Goal: Communication & Community: Answer question/provide support

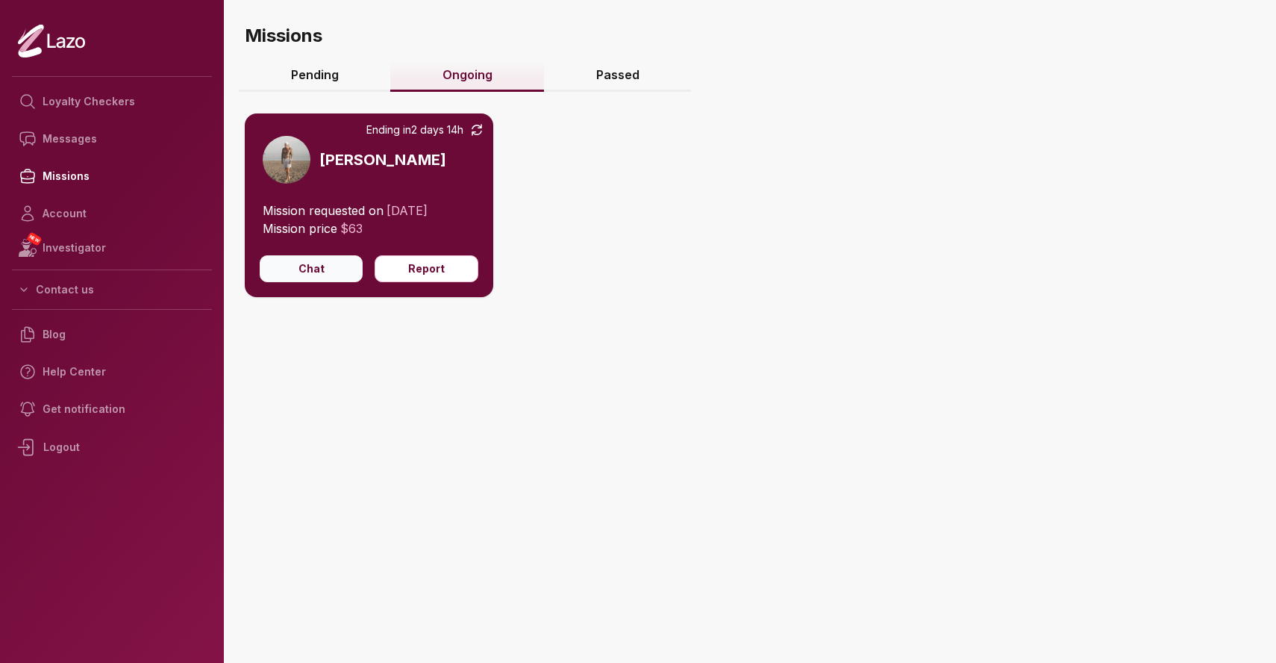
click at [299, 273] on button "Chat" at bounding box center [311, 268] width 103 height 27
click at [320, 270] on icon at bounding box center [311, 268] width 18 height 7
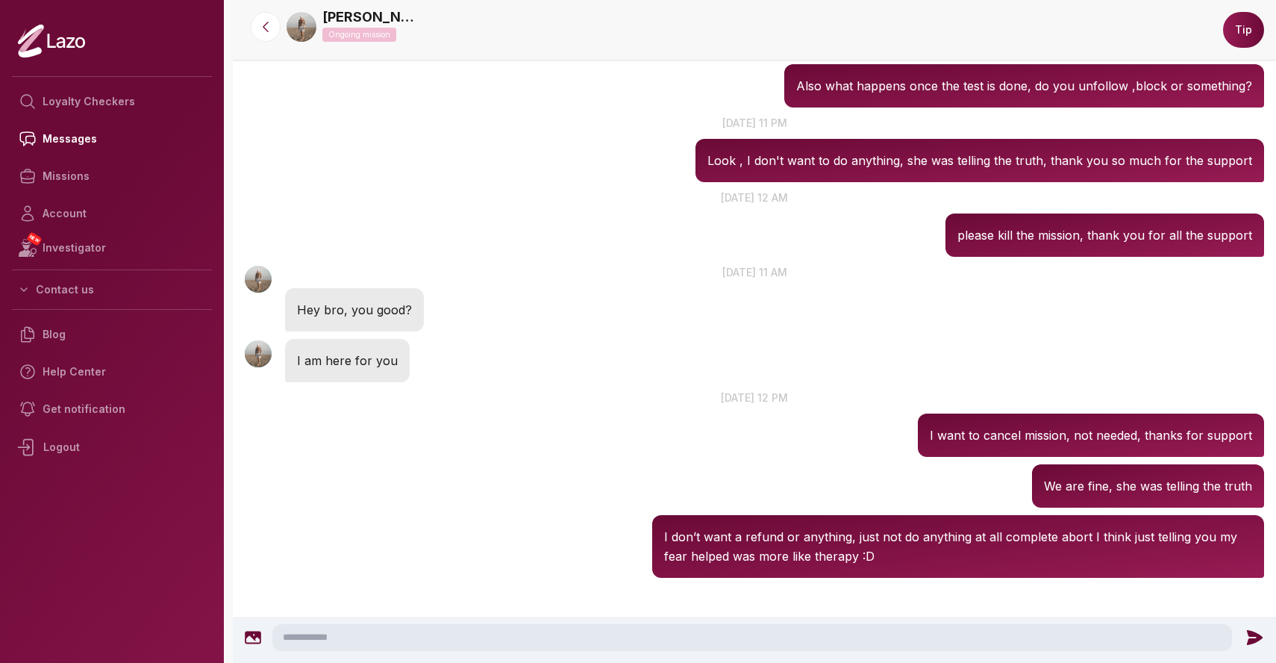
scroll to position [1474, 0]
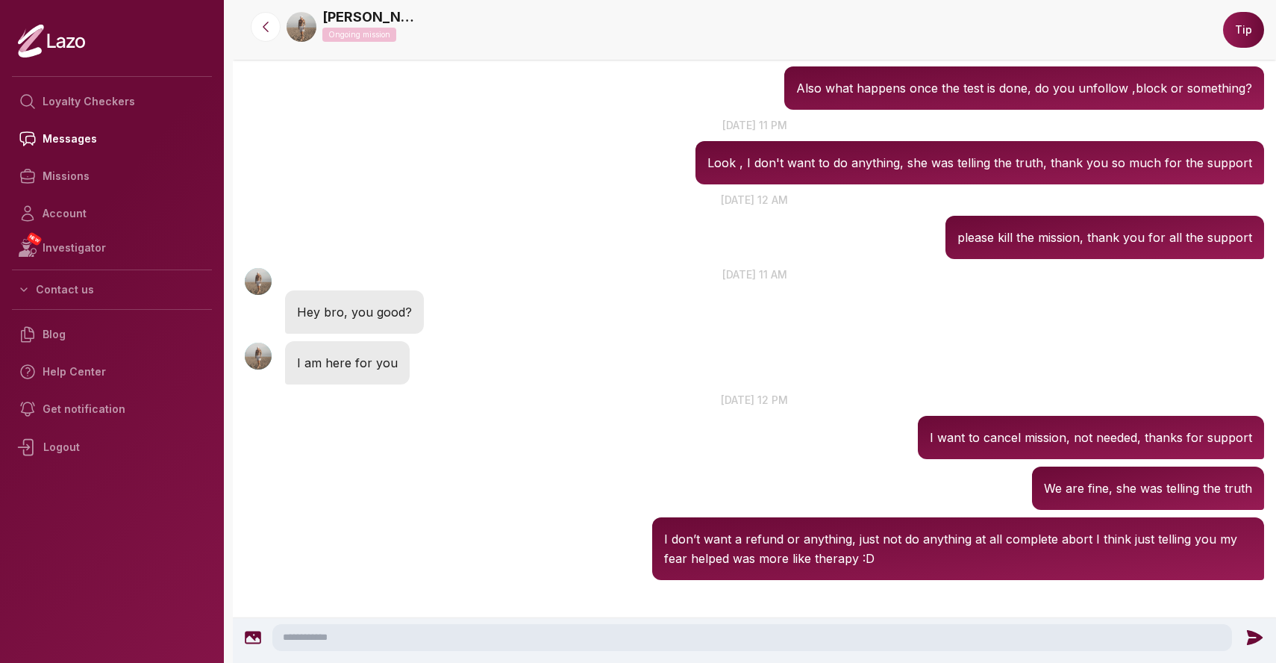
click at [381, 314] on p "Hey bro, you good?" at bounding box center [354, 311] width 115 height 19
click at [397, 197] on p "[DATE] 12 am" at bounding box center [755, 200] width 1044 height 16
click at [343, 311] on p "Hey bro, you good?" at bounding box center [354, 311] width 115 height 19
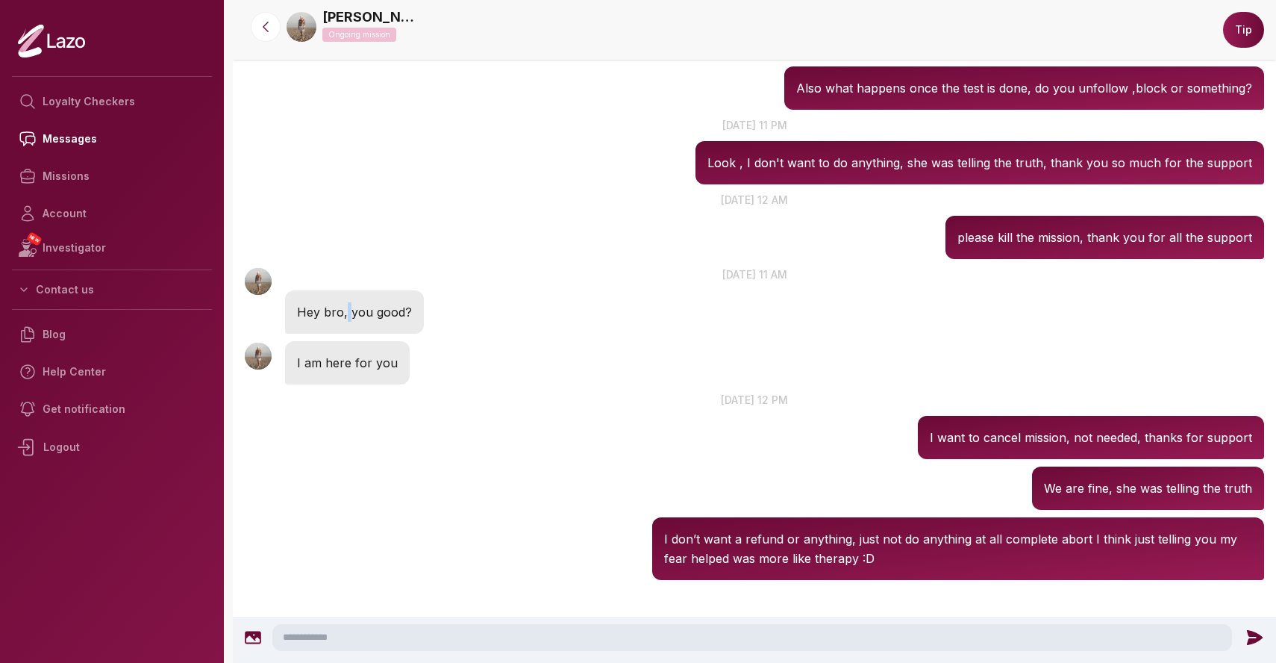
click at [343, 311] on p "Hey bro, you good?" at bounding box center [354, 311] width 115 height 19
click at [350, 148] on div "[PERSON_NAME] 11:39 PM [DATE] at 11 pm Look , I don't want to do anything, she …" at bounding box center [755, 150] width 1044 height 75
click at [346, 311] on p "Hey bro, you good?" at bounding box center [354, 311] width 115 height 19
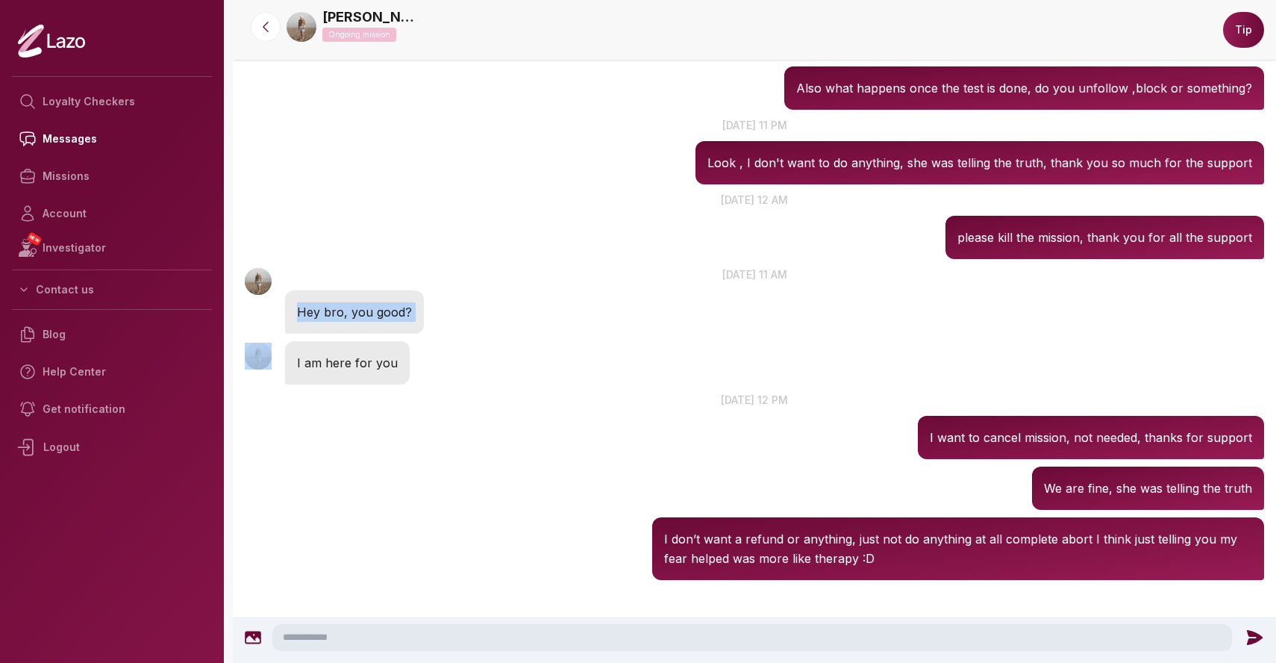
click at [346, 311] on p "Hey bro, you good?" at bounding box center [354, 311] width 115 height 19
click at [363, 313] on p "Hey bro, you good?" at bounding box center [354, 311] width 115 height 19
click at [506, 280] on p "[DATE] 11 am" at bounding box center [755, 274] width 1044 height 16
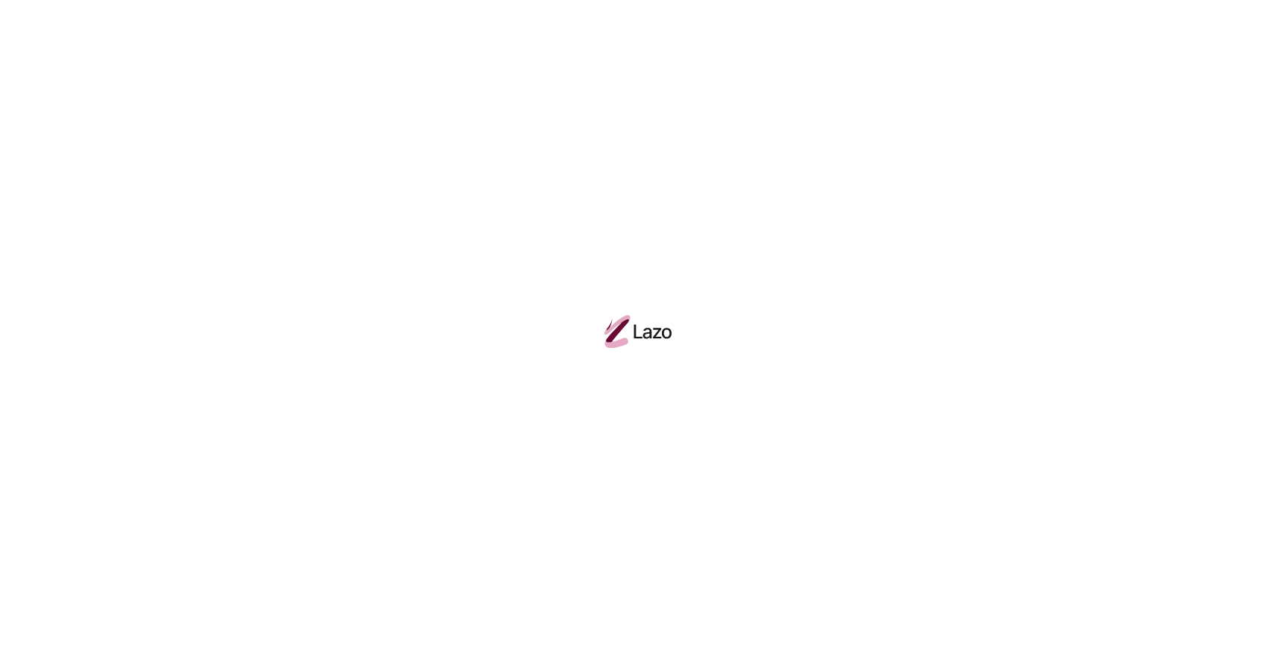
scroll to position [0, 0]
